Goal: Navigation & Orientation: Understand site structure

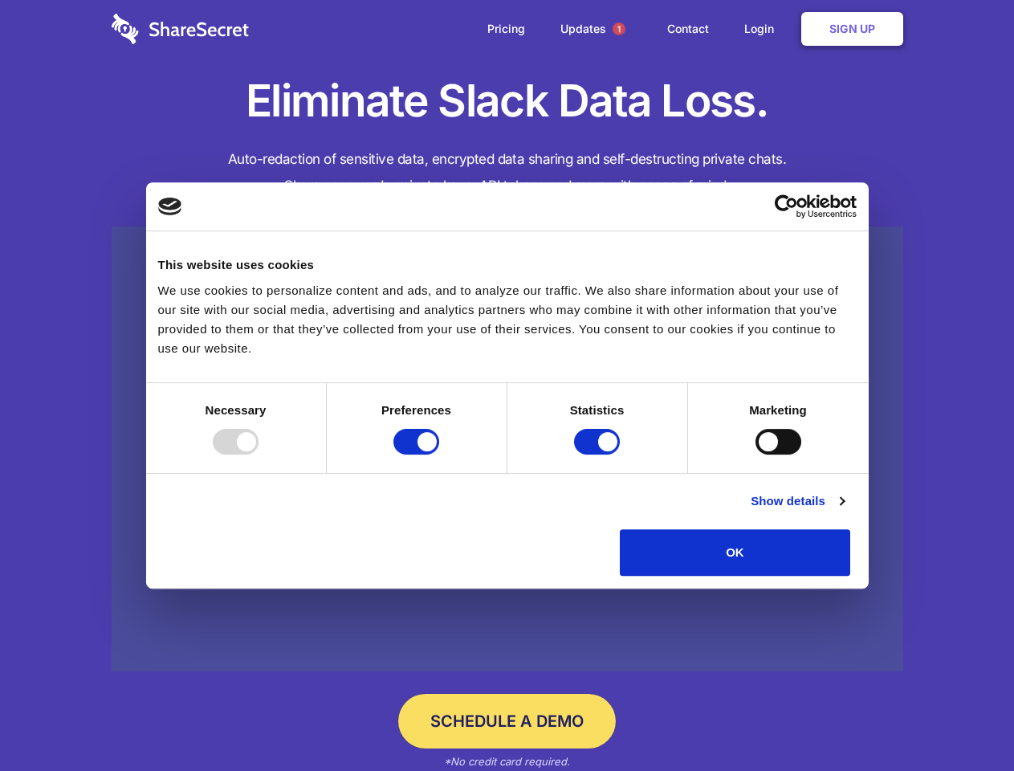
click at [259, 454] on div at bounding box center [236, 442] width 46 height 26
click at [439, 454] on input "Preferences" at bounding box center [416, 442] width 46 height 26
checkbox input "false"
click at [599, 454] on input "Statistics" at bounding box center [597, 442] width 46 height 26
checkbox input "false"
